Goal: Transaction & Acquisition: Purchase product/service

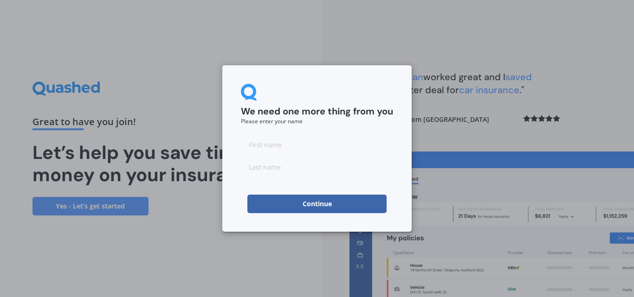
click at [294, 149] on input at bounding box center [317, 144] width 152 height 19
type input "Drusilla"
click at [282, 165] on input at bounding box center [317, 167] width 152 height 19
type input "Mason"
click at [405, 129] on div "We need one more thing from you Please enter your name Drusilla Mason Continue" at bounding box center [316, 148] width 189 height 167
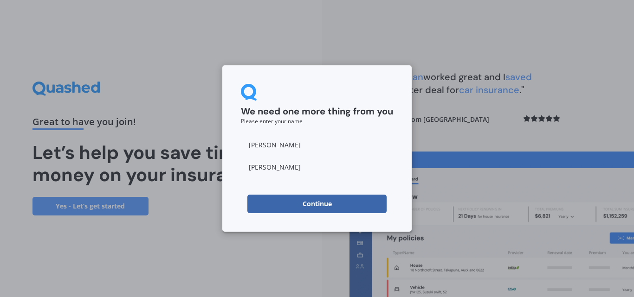
click at [325, 201] on button "Continue" at bounding box center [316, 204] width 139 height 19
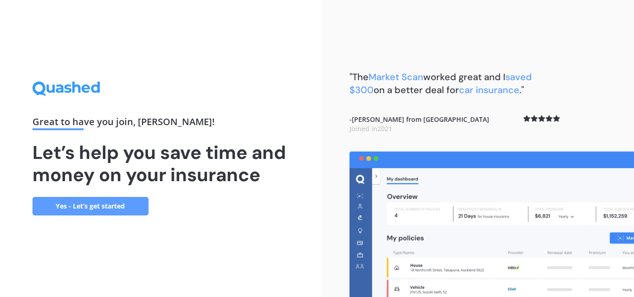
click at [89, 206] on link "Yes - Let’s get started" at bounding box center [90, 206] width 116 height 19
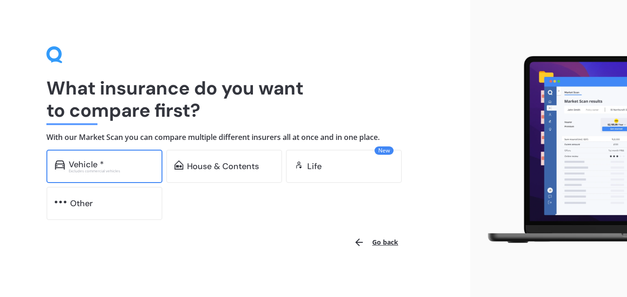
click at [102, 163] on div "Vehicle *" at bounding box center [86, 164] width 35 height 9
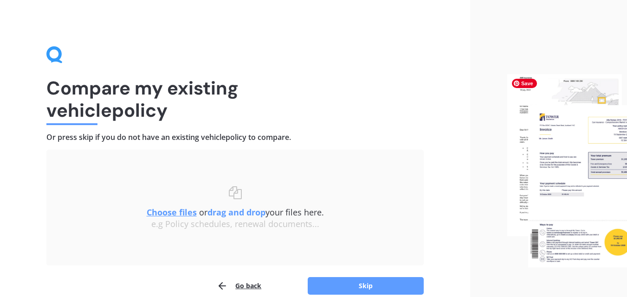
click at [595, 157] on img at bounding box center [567, 170] width 120 height 193
click at [180, 212] on u "Choose files" at bounding box center [172, 212] width 50 height 11
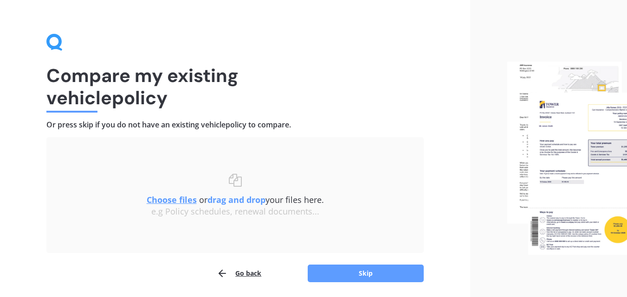
scroll to position [8, 0]
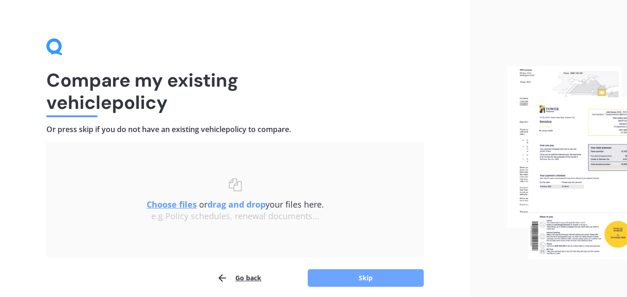
click at [374, 274] on button "Skip" at bounding box center [366, 279] width 116 height 18
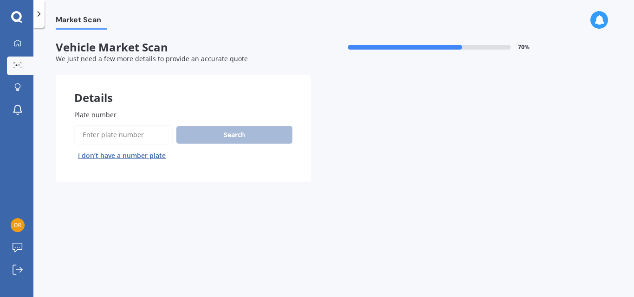
click at [105, 137] on input "Plate number" at bounding box center [123, 134] width 98 height 19
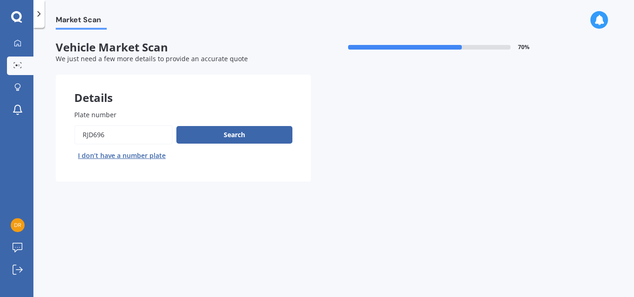
click at [89, 132] on input "Plate number" at bounding box center [123, 134] width 98 height 19
type input "RJD696"
click at [261, 132] on button "Search" at bounding box center [234, 135] width 116 height 18
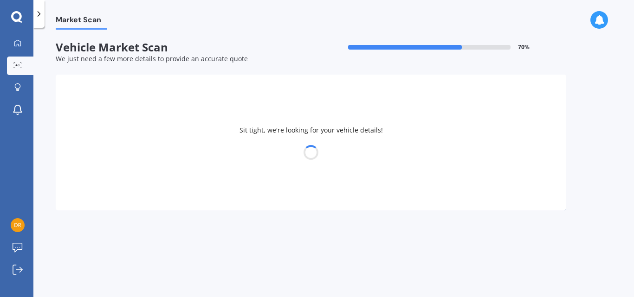
select select "TOYOTA"
select select "AQUA"
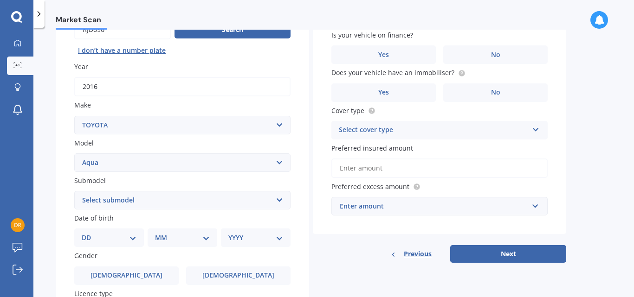
scroll to position [115, 0]
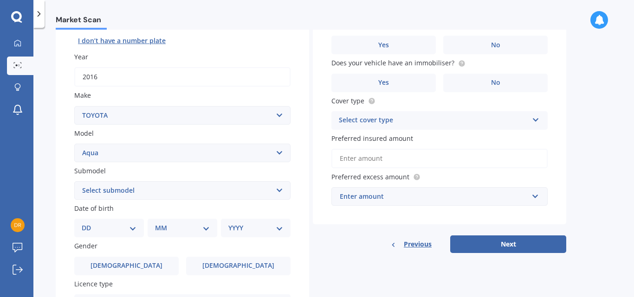
click at [279, 190] on select "Select submodel (All Other) Hatchback Hybrid" at bounding box center [182, 190] width 216 height 19
click at [74, 181] on select "Select submodel (All Other) Hatchback Hybrid" at bounding box center [182, 190] width 216 height 19
click at [276, 188] on select "Select submodel (All Other) Hatchback Hybrid" at bounding box center [182, 190] width 216 height 19
select select "HYBRID"
click at [74, 181] on select "Select submodel (All Other) Hatchback Hybrid" at bounding box center [182, 190] width 216 height 19
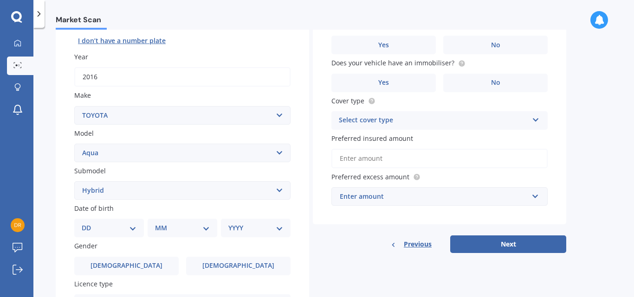
click at [84, 228] on select "DD 01 02 03 04 05 06 07 08 09 10 11 12 13 14 15 16 17 18 19 20 21 22 23 24 25 2…" at bounding box center [109, 228] width 55 height 10
select select "20"
click at [89, 223] on select "DD 01 02 03 04 05 06 07 08 09 10 11 12 13 14 15 16 17 18 19 20 21 22 23 24 25 2…" at bounding box center [109, 228] width 55 height 10
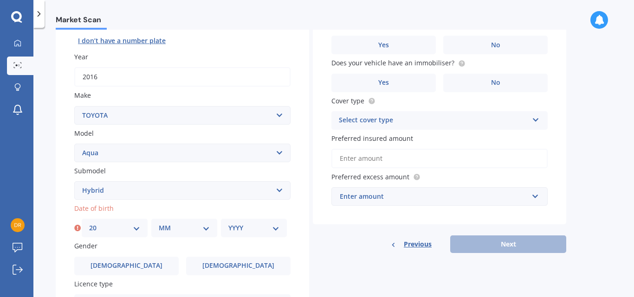
click at [208, 228] on select "MM 01 02 03 04 05 06 07 08 09 10 11 12" at bounding box center [184, 228] width 51 height 10
select select "11"
click at [159, 223] on select "MM 01 02 03 04 05 06 07 08 09 10 11 12" at bounding box center [184, 228] width 51 height 10
click at [237, 229] on select "YYYY 2025 2024 2023 2022 2021 2020 2019 2018 2017 2016 2015 2014 2013 2012 2011…" at bounding box center [253, 228] width 51 height 10
select select "1948"
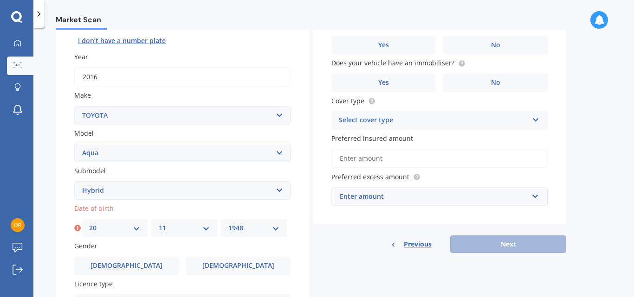
click at [228, 223] on select "YYYY 2025 2024 2023 2022 2021 2020 2019 2018 2017 2016 2015 2014 2013 2012 2011…" at bounding box center [253, 228] width 51 height 10
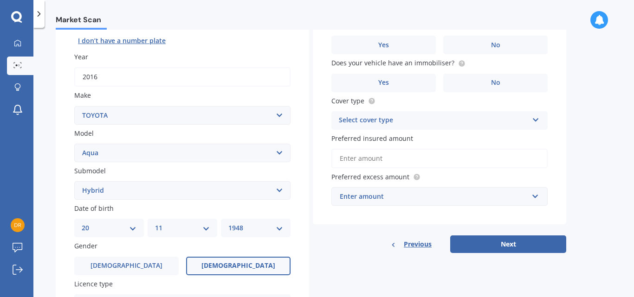
click at [238, 267] on span "Female" at bounding box center [238, 266] width 74 height 8
click at [0, 0] on input "Female" at bounding box center [0, 0] width 0 height 0
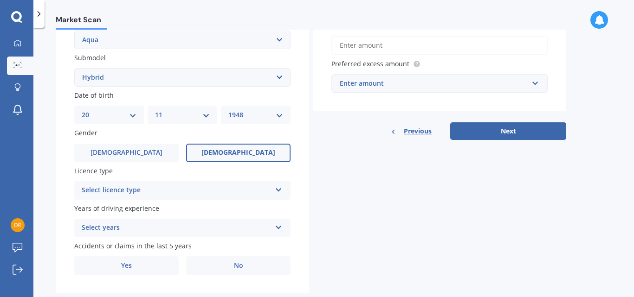
scroll to position [236, 0]
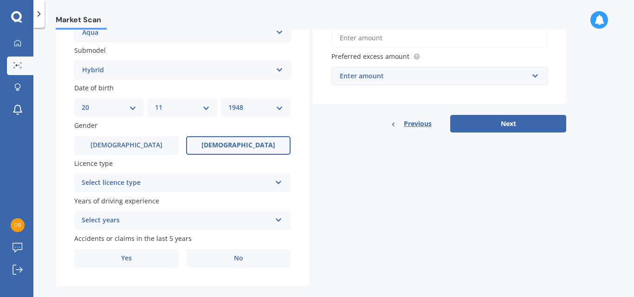
click at [276, 182] on icon at bounding box center [279, 181] width 8 height 6
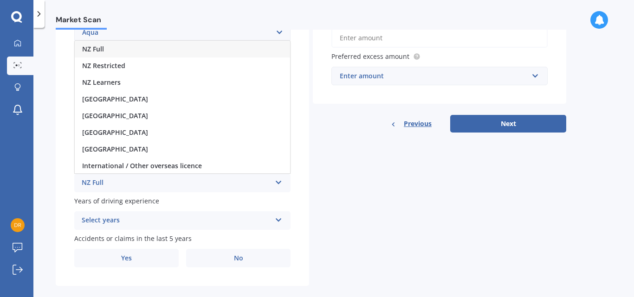
click at [240, 51] on div "NZ Full" at bounding box center [182, 49] width 215 height 17
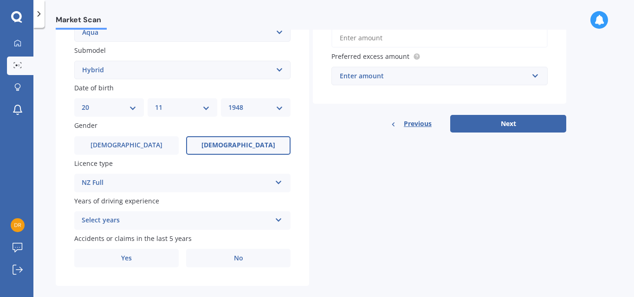
click at [278, 216] on icon at bounding box center [279, 218] width 8 height 6
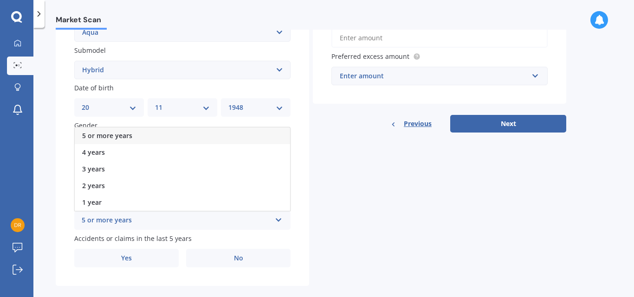
click at [136, 132] on div "5 or more years" at bounding box center [182, 136] width 215 height 17
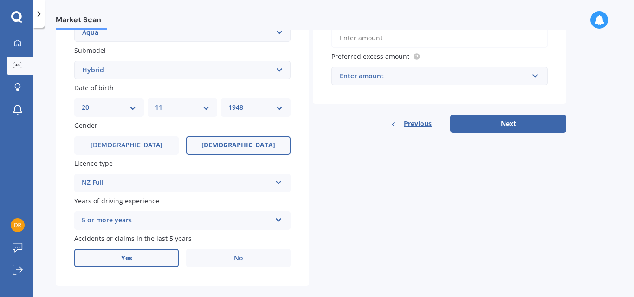
click at [138, 257] on label "Yes" at bounding box center [126, 258] width 104 height 19
click at [0, 0] on input "Yes" at bounding box center [0, 0] width 0 height 0
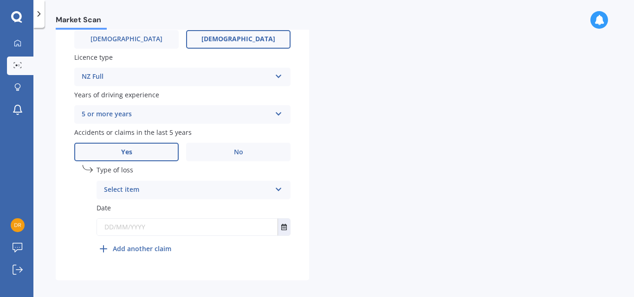
scroll to position [349, 0]
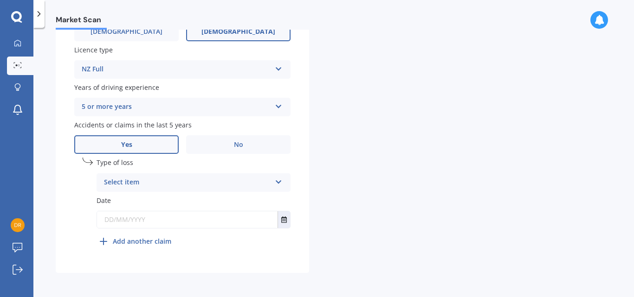
click at [279, 179] on icon at bounding box center [279, 180] width 8 height 6
click at [246, 202] on div "At fault accident" at bounding box center [193, 201] width 193 height 17
click at [155, 219] on input "text" at bounding box center [187, 220] width 180 height 17
click at [164, 221] on input "text" at bounding box center [187, 220] width 180 height 17
type input "18/06/2025"
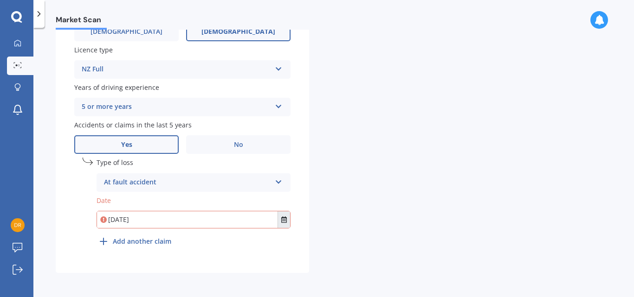
click at [286, 219] on icon "Select date" at bounding box center [284, 220] width 6 height 6
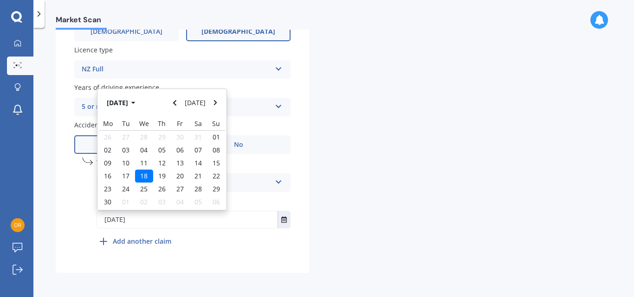
click at [146, 174] on span "18" at bounding box center [143, 176] width 7 height 9
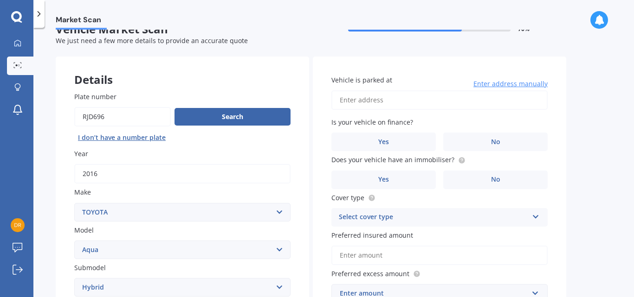
scroll to position [0, 0]
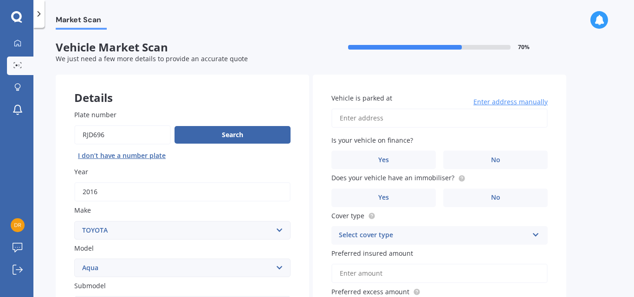
click at [357, 119] on input "Vehicle is parked at" at bounding box center [439, 118] width 216 height 19
type input "34 Citrus LaneNelson, Nelson 7011"
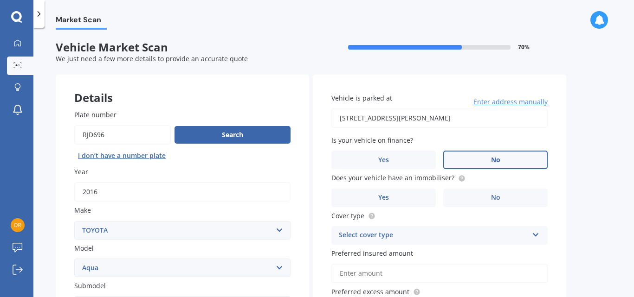
click at [488, 160] on label "No" at bounding box center [495, 160] width 104 height 19
click at [0, 0] on input "No" at bounding box center [0, 0] width 0 height 0
click at [387, 196] on span "Yes" at bounding box center [383, 198] width 11 height 8
click at [0, 0] on input "Yes" at bounding box center [0, 0] width 0 height 0
click at [380, 232] on div "Select cover type" at bounding box center [433, 235] width 189 height 11
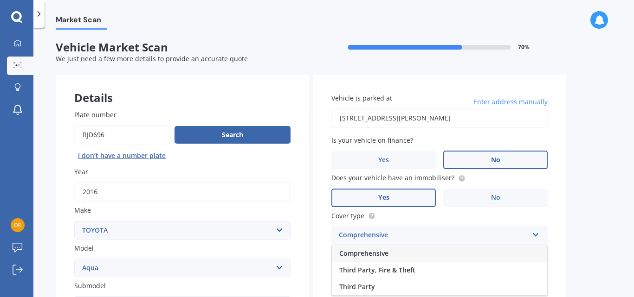
click at [378, 251] on span "Comprehensive" at bounding box center [363, 253] width 49 height 9
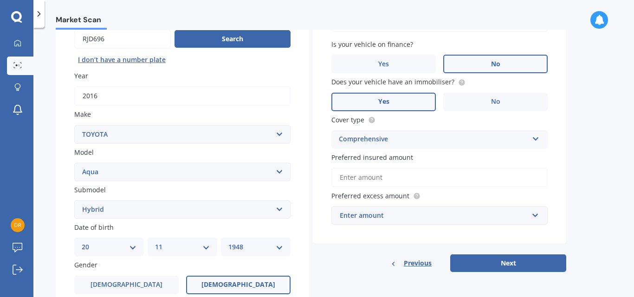
scroll to position [98, 0]
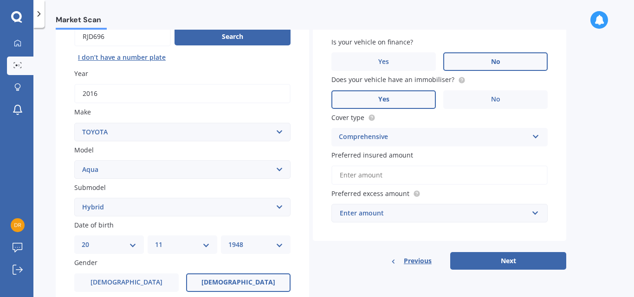
click at [360, 176] on input "Preferred insured amount" at bounding box center [439, 175] width 216 height 19
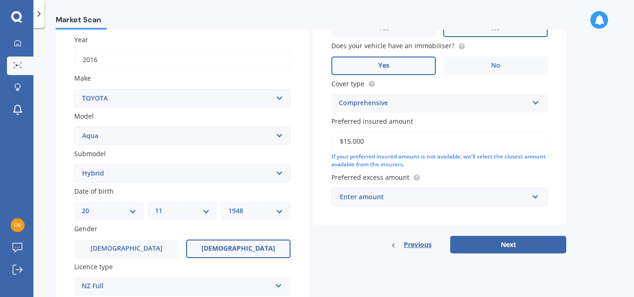
scroll to position [139, 0]
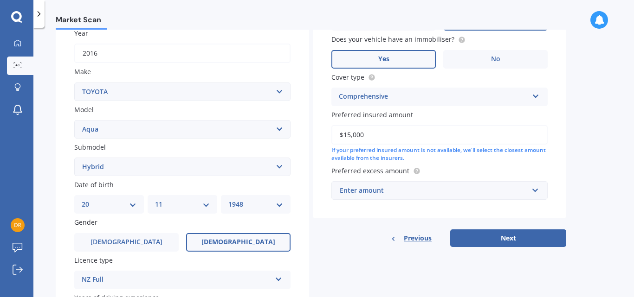
type input "$15,000"
click at [386, 171] on span "Preferred excess amount" at bounding box center [370, 171] width 78 height 9
click at [379, 195] on div "Enter amount" at bounding box center [434, 191] width 188 height 10
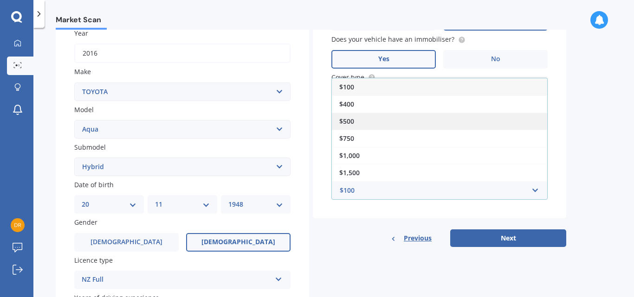
click at [347, 120] on span "$500" at bounding box center [346, 121] width 15 height 9
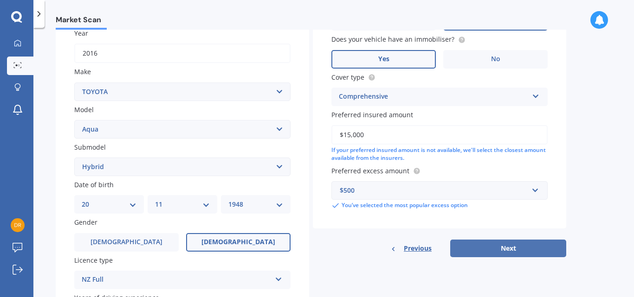
click at [508, 247] on button "Next" at bounding box center [508, 249] width 116 height 18
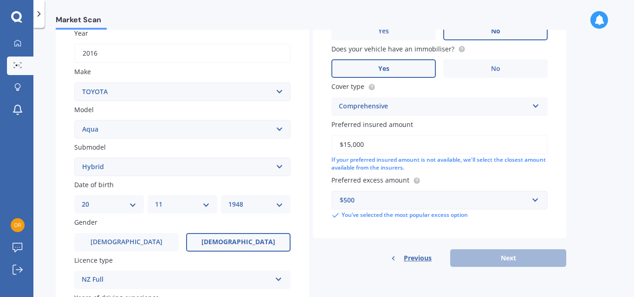
scroll to position [64, 0]
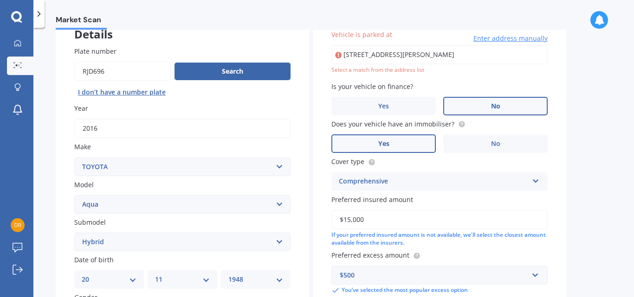
click at [461, 58] on input "34 Citrus LaneNelson, Nelson 7011" at bounding box center [439, 54] width 216 height 19
click at [395, 54] on input "34 Citrus LaneNelson, Nelson 7011" at bounding box center [439, 54] width 216 height 19
click at [386, 52] on input "34 Citrus LaneNelson, Nelson 7011" at bounding box center [439, 54] width 216 height 19
type input "34 Citrus Lane, Enner Glynn, Nelson 7011"
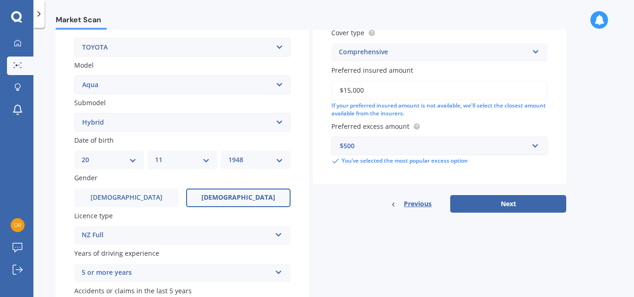
scroll to position [189, 0]
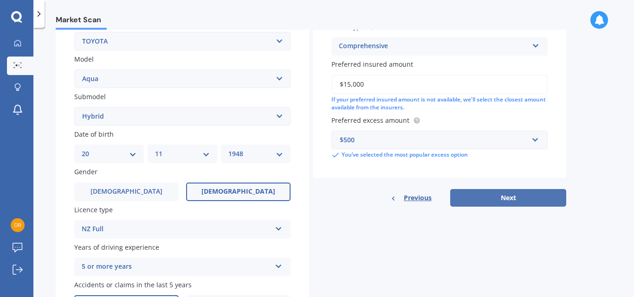
click at [500, 195] on button "Next" at bounding box center [508, 198] width 116 height 18
select select "20"
select select "11"
select select "1948"
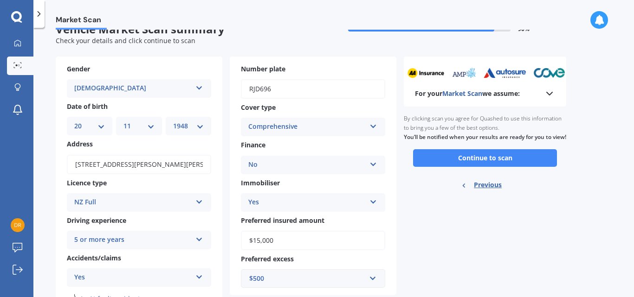
scroll to position [0, 0]
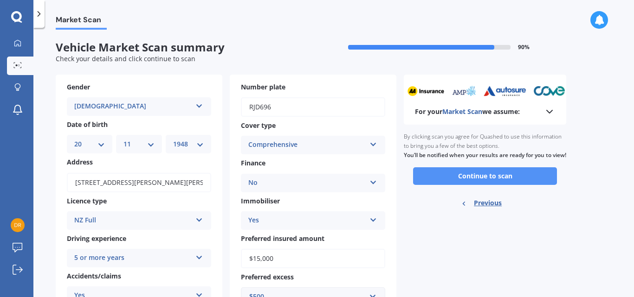
click at [479, 182] on button "Continue to scan" at bounding box center [485, 176] width 144 height 18
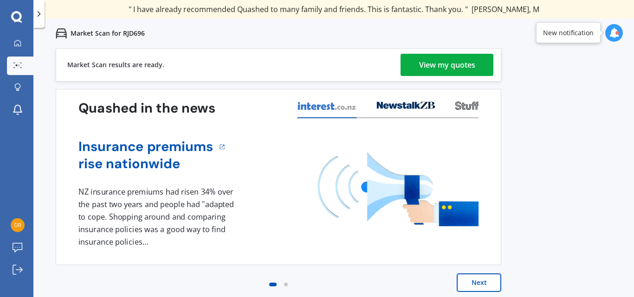
click at [456, 59] on div "View my quotes" at bounding box center [447, 65] width 56 height 22
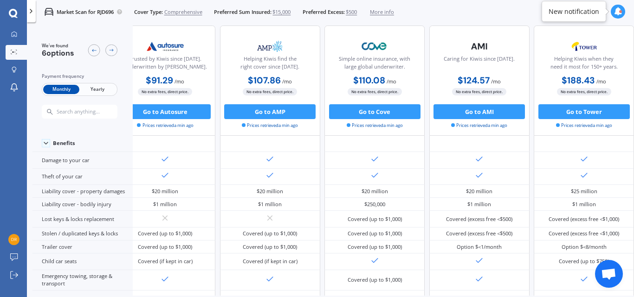
scroll to position [0, 158]
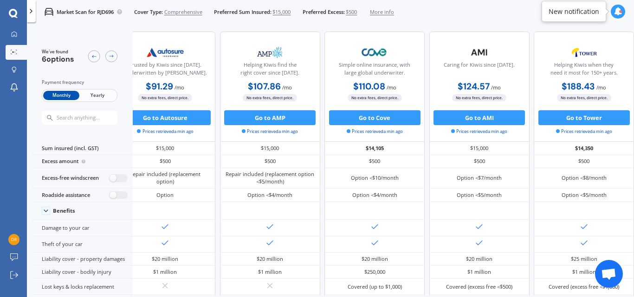
click at [99, 96] on span "Yearly" at bounding box center [97, 96] width 36 height 10
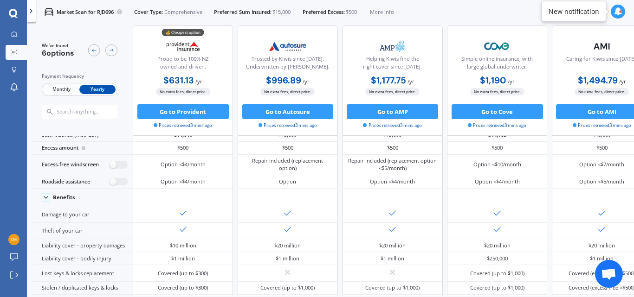
scroll to position [0, 0]
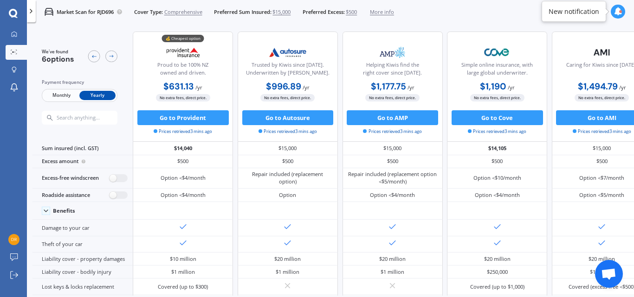
click at [616, 10] on icon at bounding box center [618, 11] width 8 height 8
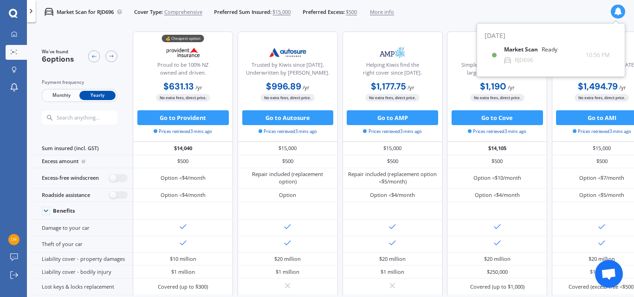
click at [448, 13] on div "Market Scan for RJD696 Cover Type: Comprehensive Preferred Sum Insured: $15,000…" at bounding box center [330, 12] width 607 height 24
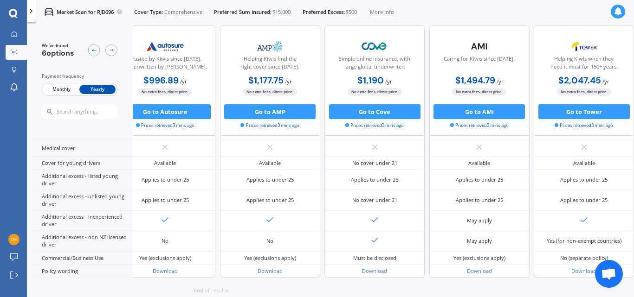
scroll to position [463, 158]
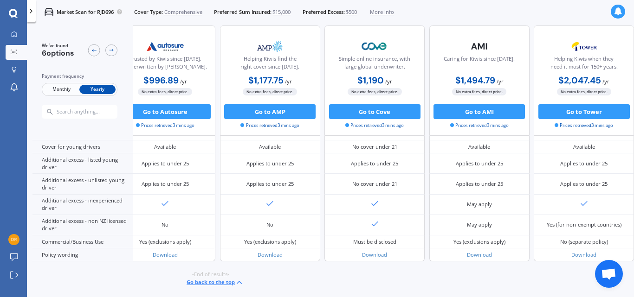
click at [200, 279] on button "Go back to the top" at bounding box center [215, 282] width 57 height 9
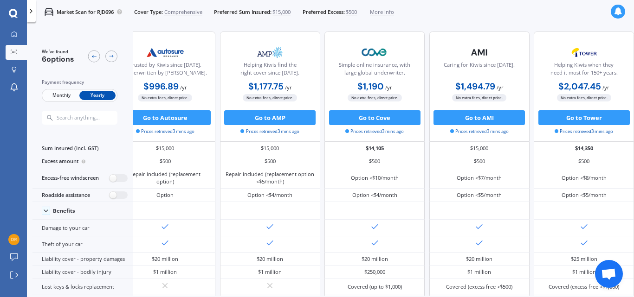
click at [392, 13] on span "More info" at bounding box center [382, 11] width 24 height 7
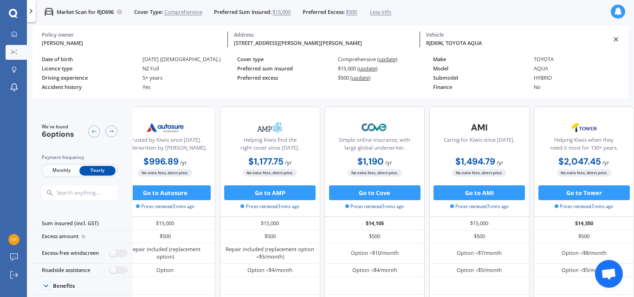
click at [390, 11] on span "Less info" at bounding box center [380, 11] width 21 height 7
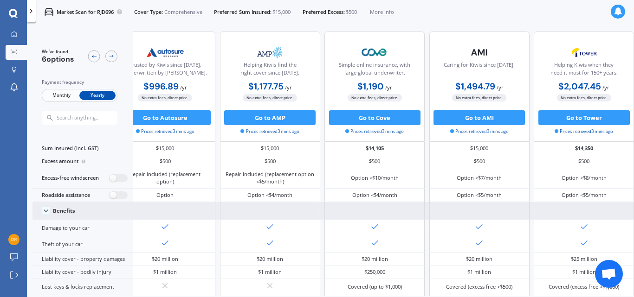
click at [45, 210] on icon at bounding box center [45, 210] width 7 height 7
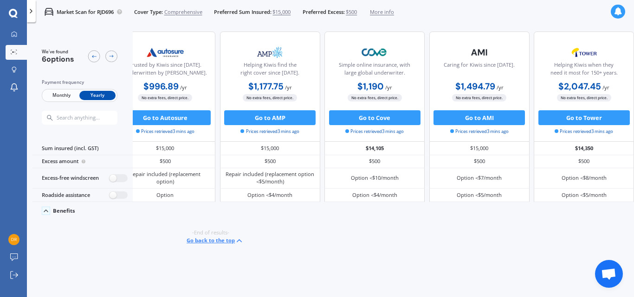
click at [46, 212] on icon at bounding box center [45, 210] width 7 height 7
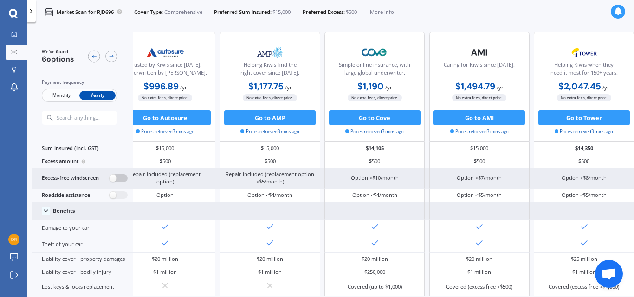
drag, startPoint x: 110, startPoint y: 178, endPoint x: 127, endPoint y: 178, distance: 16.2
click at [127, 178] on label at bounding box center [118, 178] width 18 height 8
radio input "true"
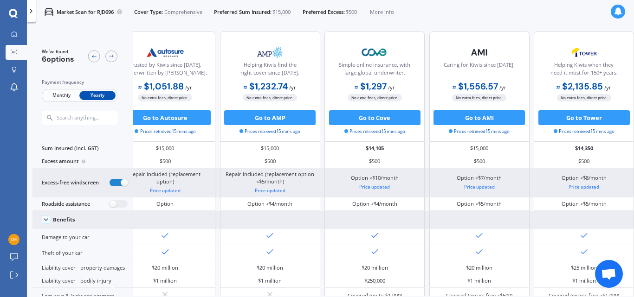
click at [111, 178] on div "Excess-free windscreen" at bounding box center [82, 182] width 100 height 29
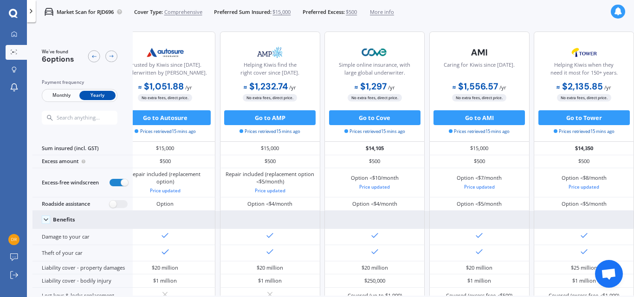
click at [383, 14] on span "More info" at bounding box center [382, 11] width 24 height 7
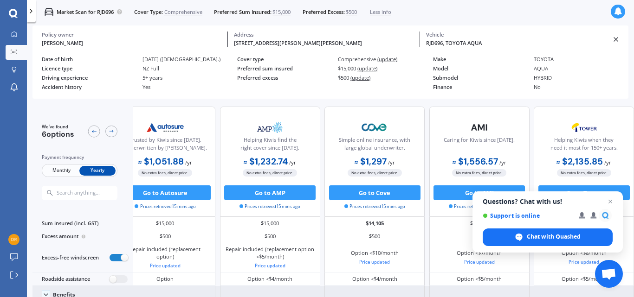
click at [585, 12] on div "Market Scan for RJD696 Cover Type: Comprehensive Preferred Sum Insured: $15,000…" at bounding box center [330, 12] width 607 height 24
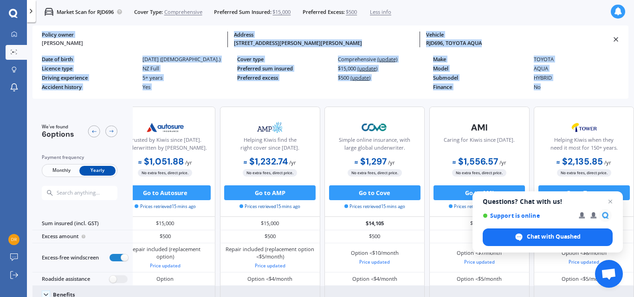
drag, startPoint x: 42, startPoint y: 31, endPoint x: 580, endPoint y: 94, distance: 542.3
click at [580, 94] on div "Drusilla Mason Policy owner 34 Citrus Lane, Enner Glynn, Nelson 7011 Address RJ…" at bounding box center [330, 62] width 596 height 73
click at [96, 38] on div "Policy owner" at bounding box center [132, 35] width 180 height 6
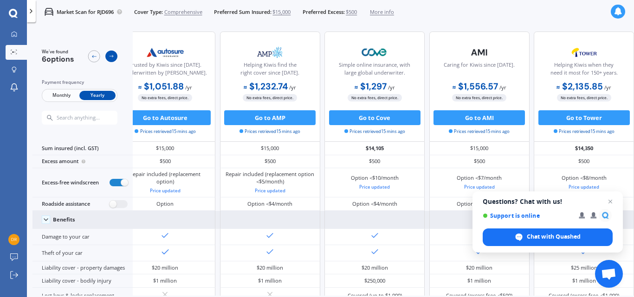
click at [112, 56] on icon at bounding box center [112, 56] width 6 height 6
click at [113, 55] on icon at bounding box center [112, 56] width 6 height 6
click at [114, 55] on icon at bounding box center [112, 56] width 6 height 6
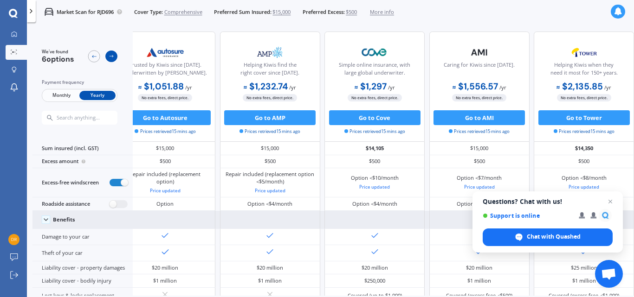
click at [114, 55] on icon at bounding box center [112, 56] width 6 height 6
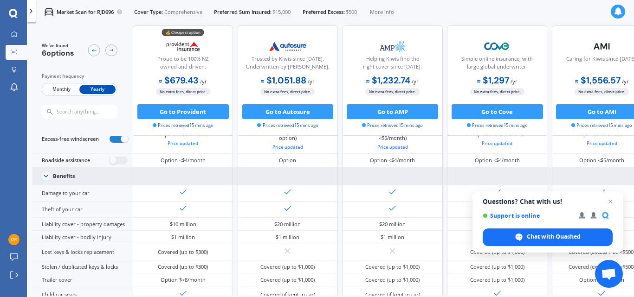
scroll to position [0, 0]
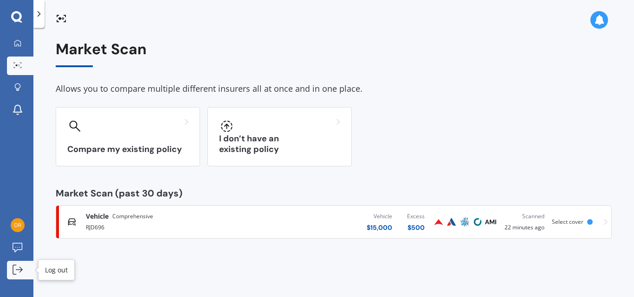
click at [20, 270] on icon at bounding box center [18, 270] width 10 height 10
